Goal: Information Seeking & Learning: Find specific fact

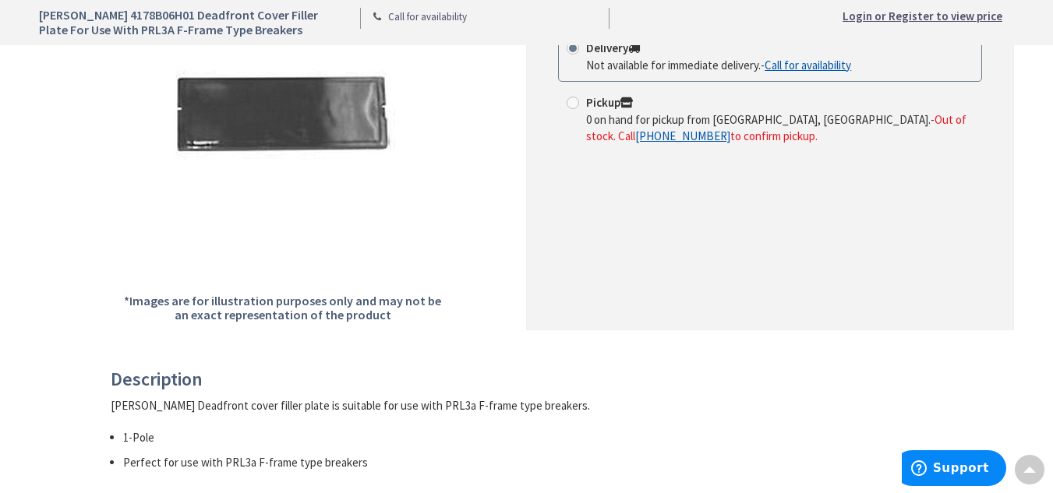
scroll to position [623, 0]
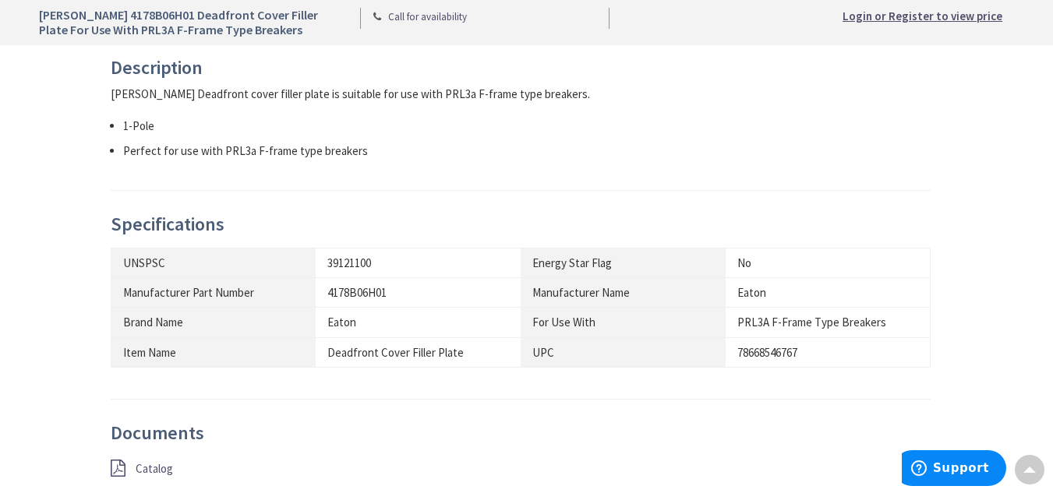
click at [156, 471] on span "Catalog" at bounding box center [154, 468] width 37 height 15
click at [120, 255] on th "UNSPSC" at bounding box center [213, 263] width 205 height 30
click at [131, 267] on th "UNSPSC" at bounding box center [213, 263] width 205 height 30
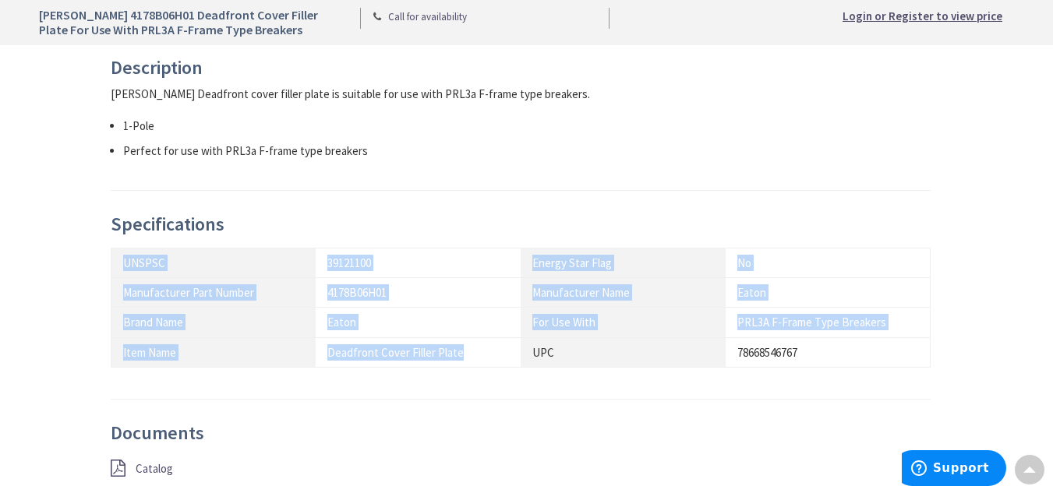
click at [483, 354] on div "Deadfront Cover Filler Plate" at bounding box center [418, 352] width 182 height 16
click at [822, 354] on div "78668546767" at bounding box center [827, 352] width 181 height 16
copy tbody "UNSPSC 39121100 Energy Star Flag No Manufacturer Part Number 4178B06H01 Manufac…"
click at [132, 266] on th "UNSPSC" at bounding box center [213, 263] width 205 height 30
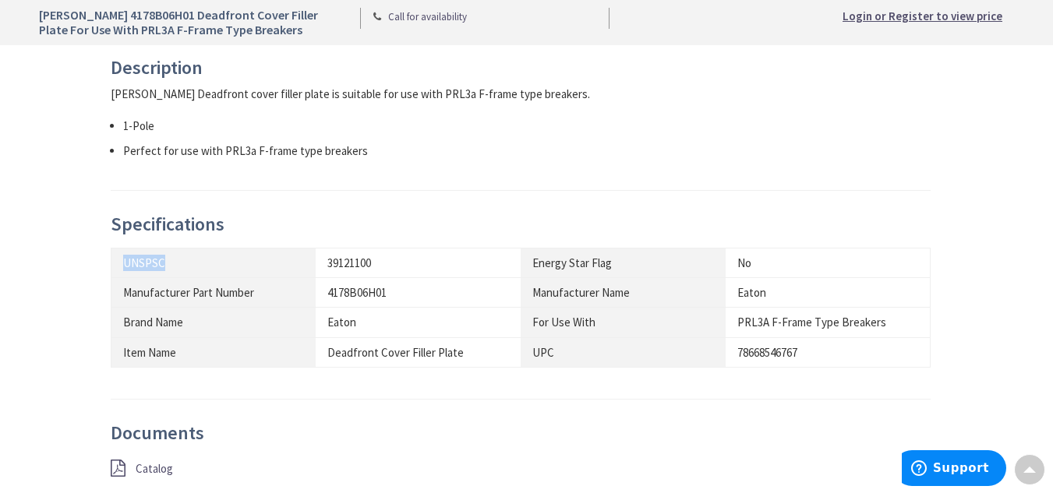
click at [132, 266] on th "UNSPSC" at bounding box center [213, 263] width 205 height 30
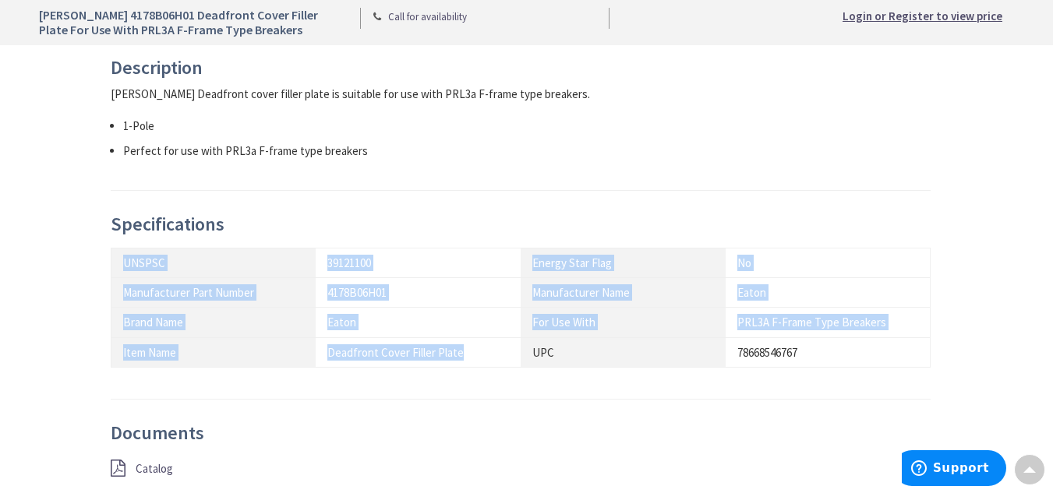
click at [442, 344] on div "Deadfront Cover Filler Plate" at bounding box center [418, 352] width 182 height 16
click at [802, 352] on div "78668546767" at bounding box center [827, 352] width 181 height 16
